Goal: Information Seeking & Learning: Learn about a topic

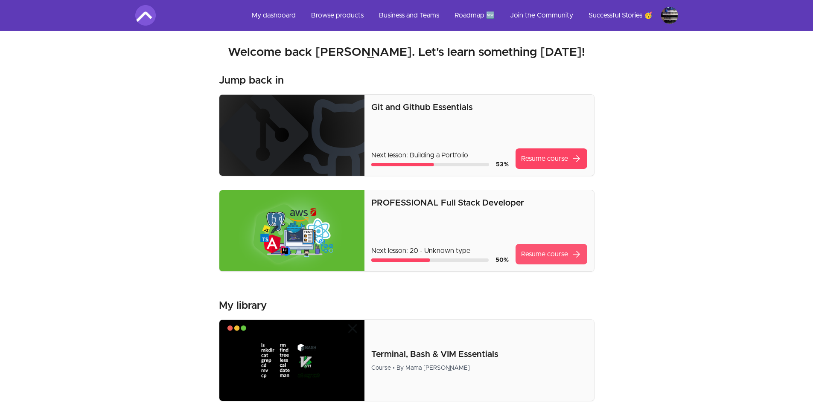
click at [538, 258] on link "Resume course arrow_forward" at bounding box center [551, 254] width 72 height 20
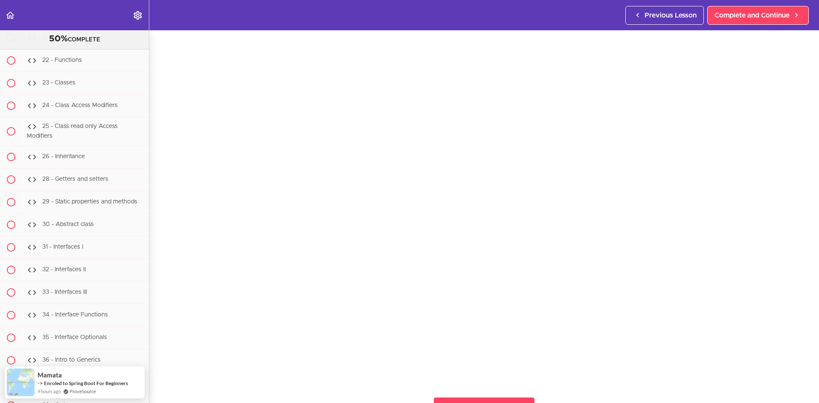
scroll to position [26, 0]
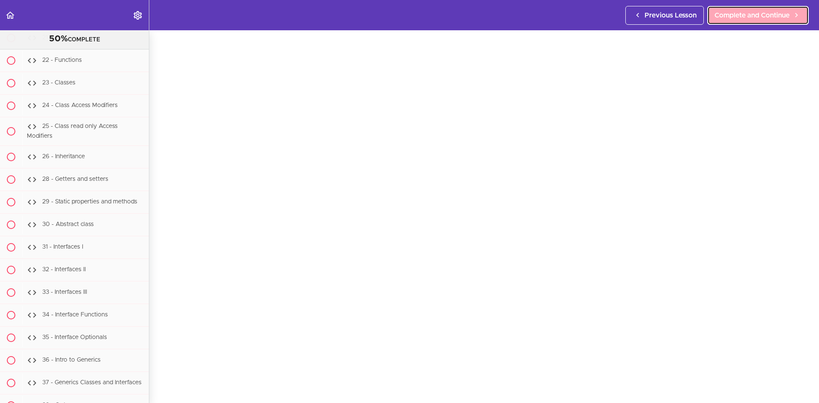
click at [727, 10] on span "Complete and Continue" at bounding box center [752, 15] width 75 height 10
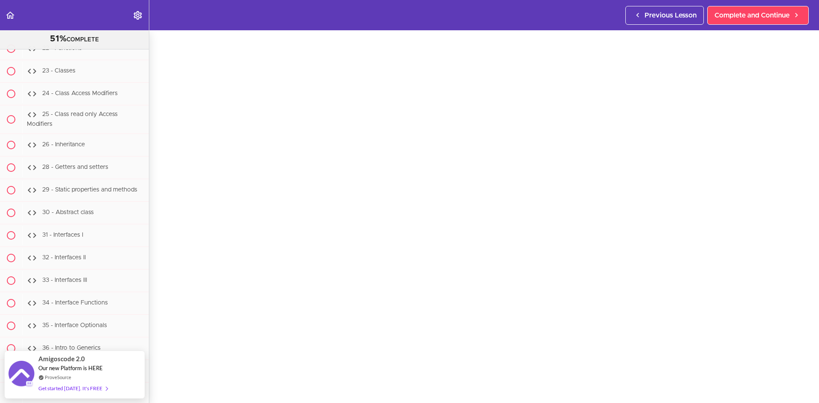
scroll to position [35, 0]
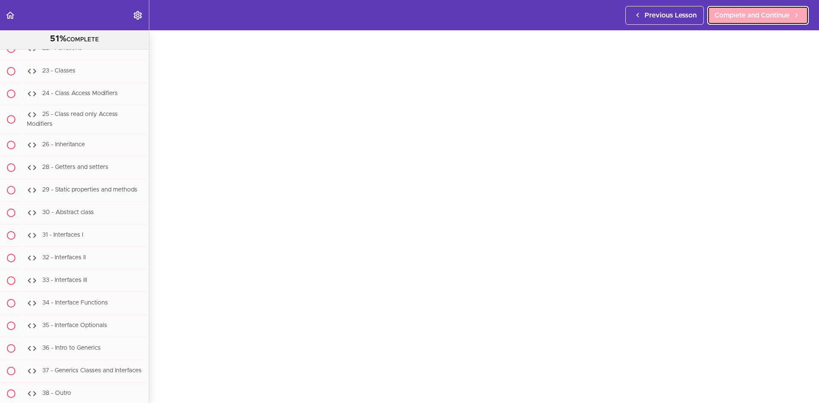
click at [755, 12] on span "Complete and Continue" at bounding box center [752, 15] width 75 height 10
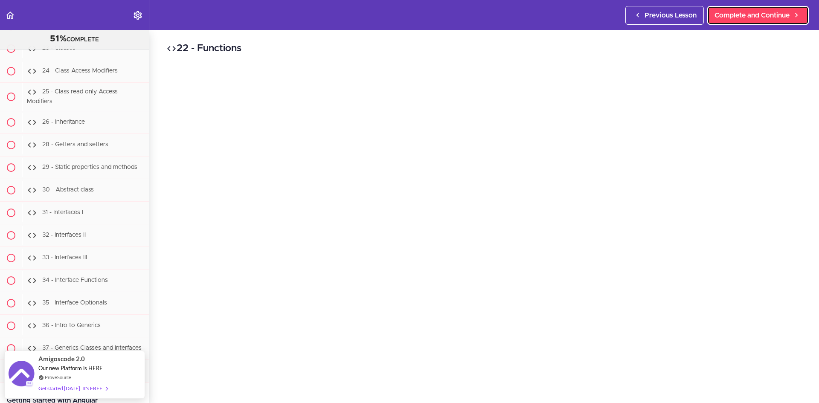
scroll to position [43, 0]
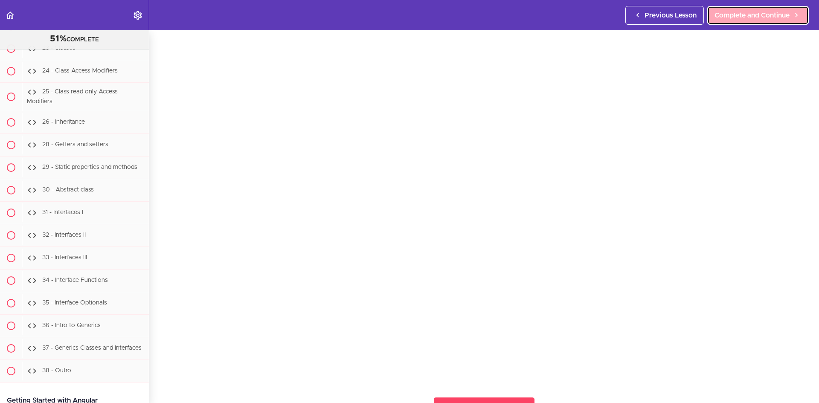
click at [747, 16] on span "Complete and Continue" at bounding box center [752, 15] width 75 height 10
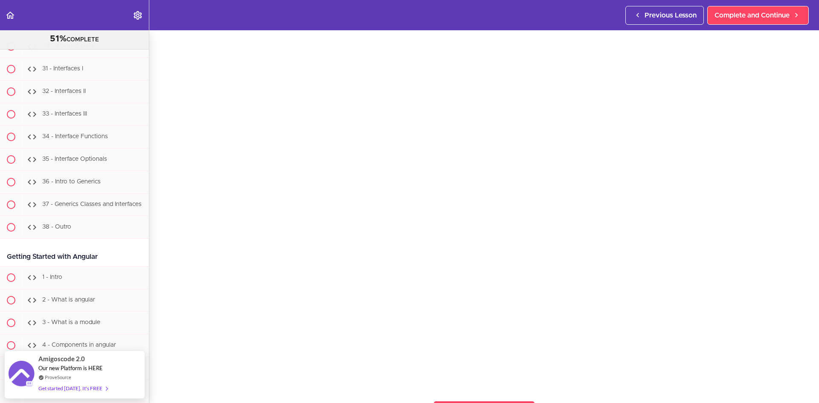
scroll to position [36, 0]
click at [811, 124] on div "23 - Classes Complete and Continue 1 - Follow us on LinkedIn 2 - Subscribe to o…" at bounding box center [484, 180] width 670 height 373
drag, startPoint x: 811, startPoint y: 122, endPoint x: 809, endPoint y: 114, distance: 7.9
click at [810, 117] on div "23 - Classes Complete and Continue 1 - Follow us on LinkedIn 2 - Subscribe to o…" at bounding box center [484, 180] width 670 height 373
